Goal: Information Seeking & Learning: Find specific fact

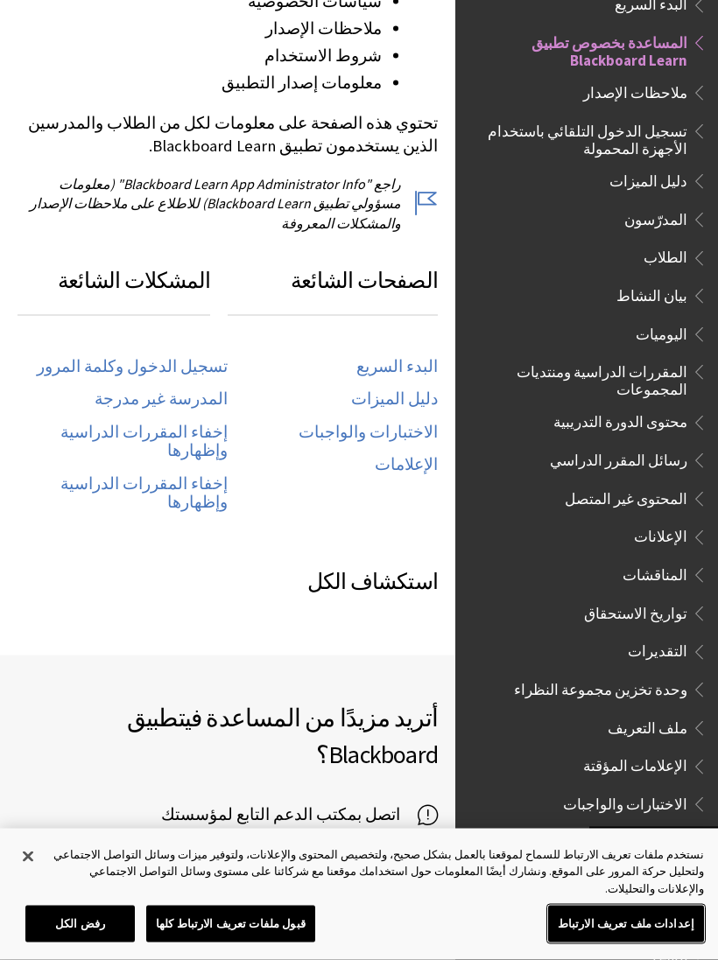
scroll to position [751, 0]
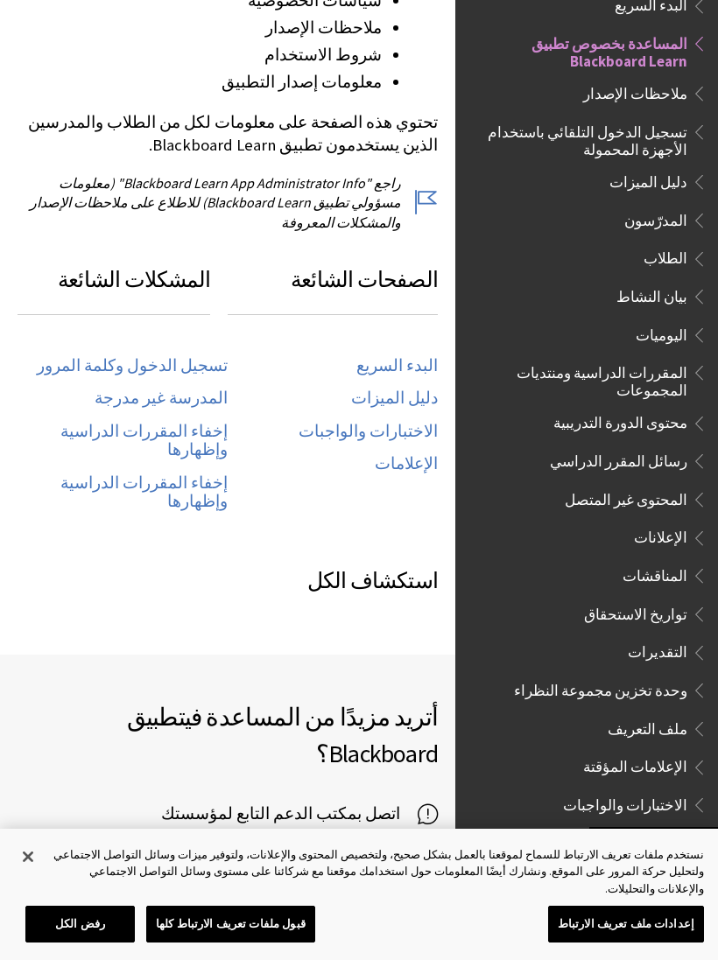
click at [113, 356] on link "تسجيل الدخول وكلمة المرور" at bounding box center [132, 366] width 191 height 20
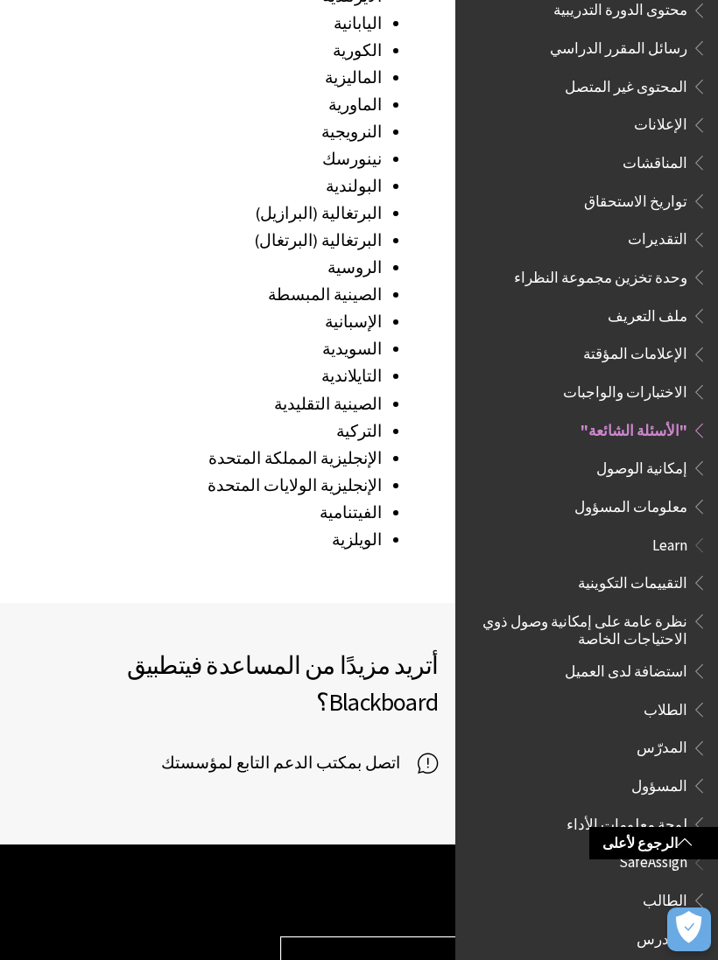
scroll to position [2562, 0]
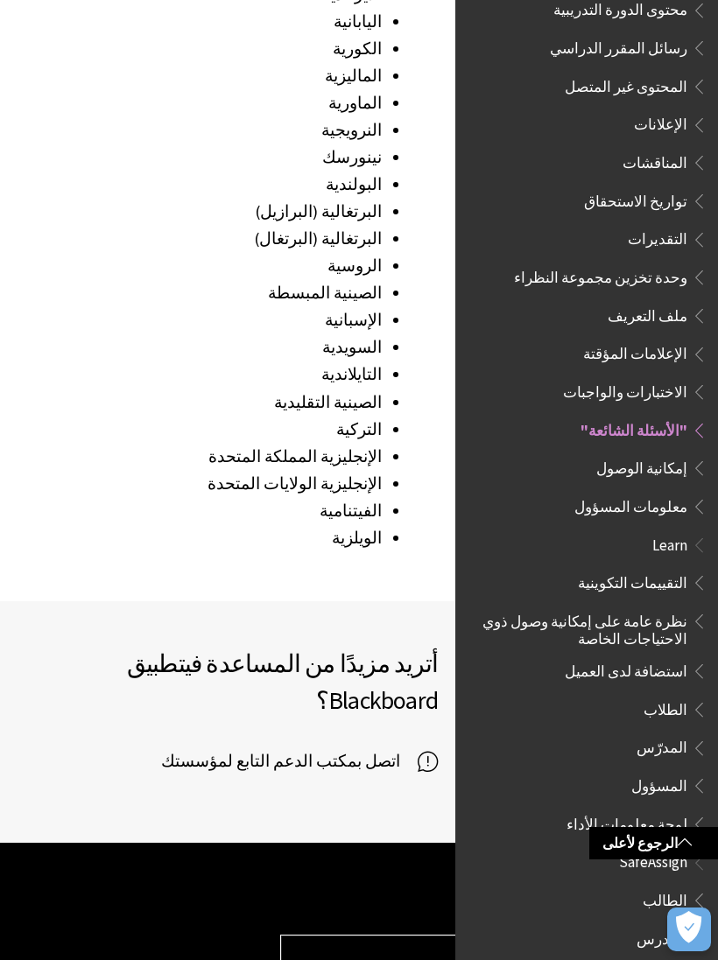
click at [222, 748] on span "اتصل بمكتب الدعم التابع لمؤسستك" at bounding box center [289, 761] width 256 height 26
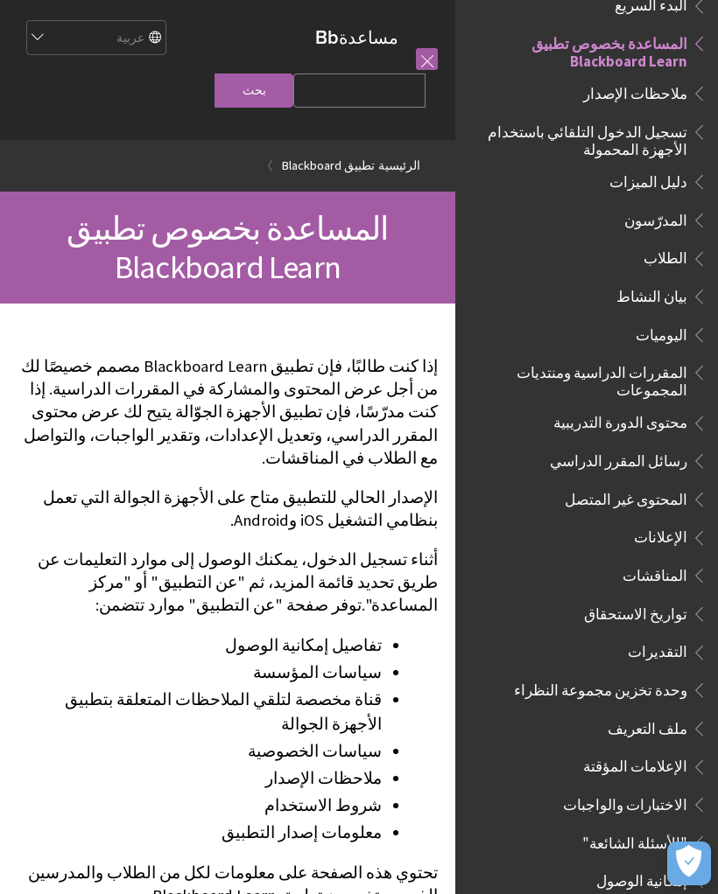
click at [382, 108] on input "Search Query" at bounding box center [359, 91] width 132 height 34
type input "جامعة الملك عبدالعزيز"
click at [291, 93] on input "بحث" at bounding box center [253, 91] width 79 height 34
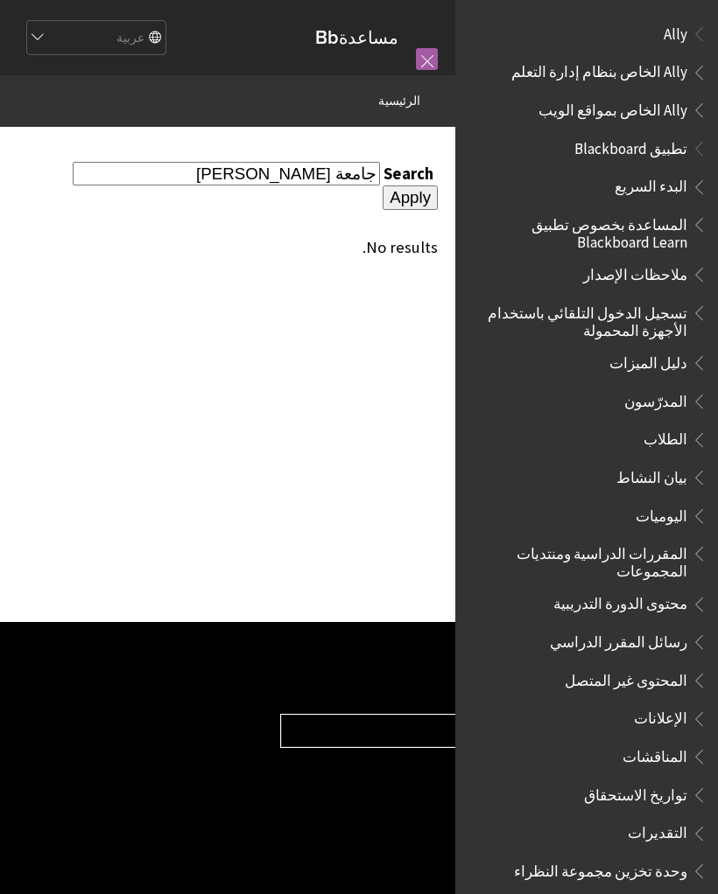
click at [172, 172] on input "جامعة الملك عبدالعزيز" at bounding box center [226, 174] width 307 height 24
type input "ج"
type input "g"
type input "King Adlazaz"
click at [382, 188] on input "Apply" at bounding box center [409, 198] width 55 height 25
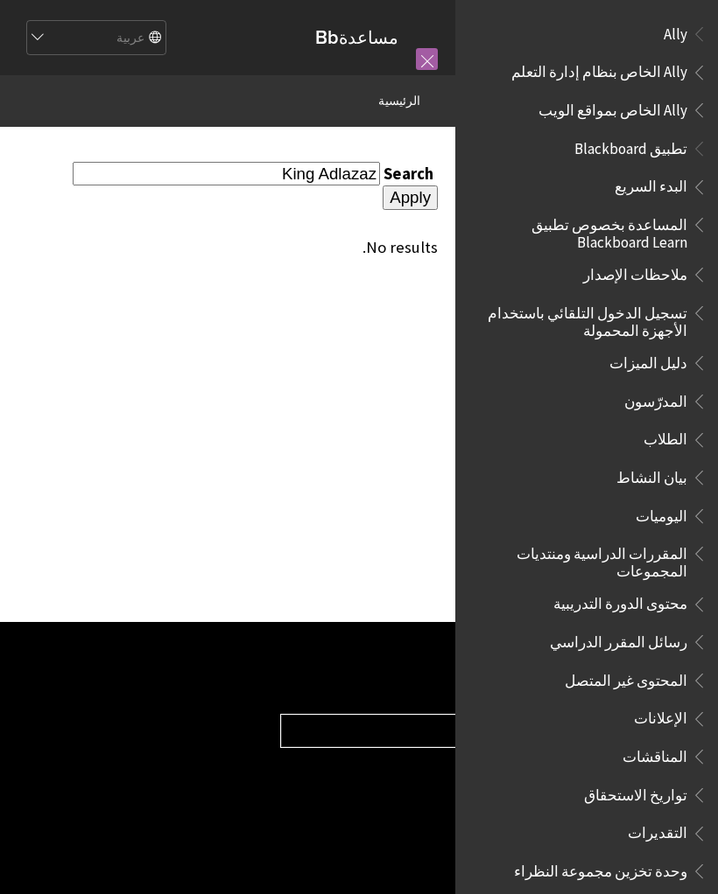
click at [207, 168] on input "King Adlazaz" at bounding box center [226, 174] width 307 height 24
